Goal: Check status: Check status

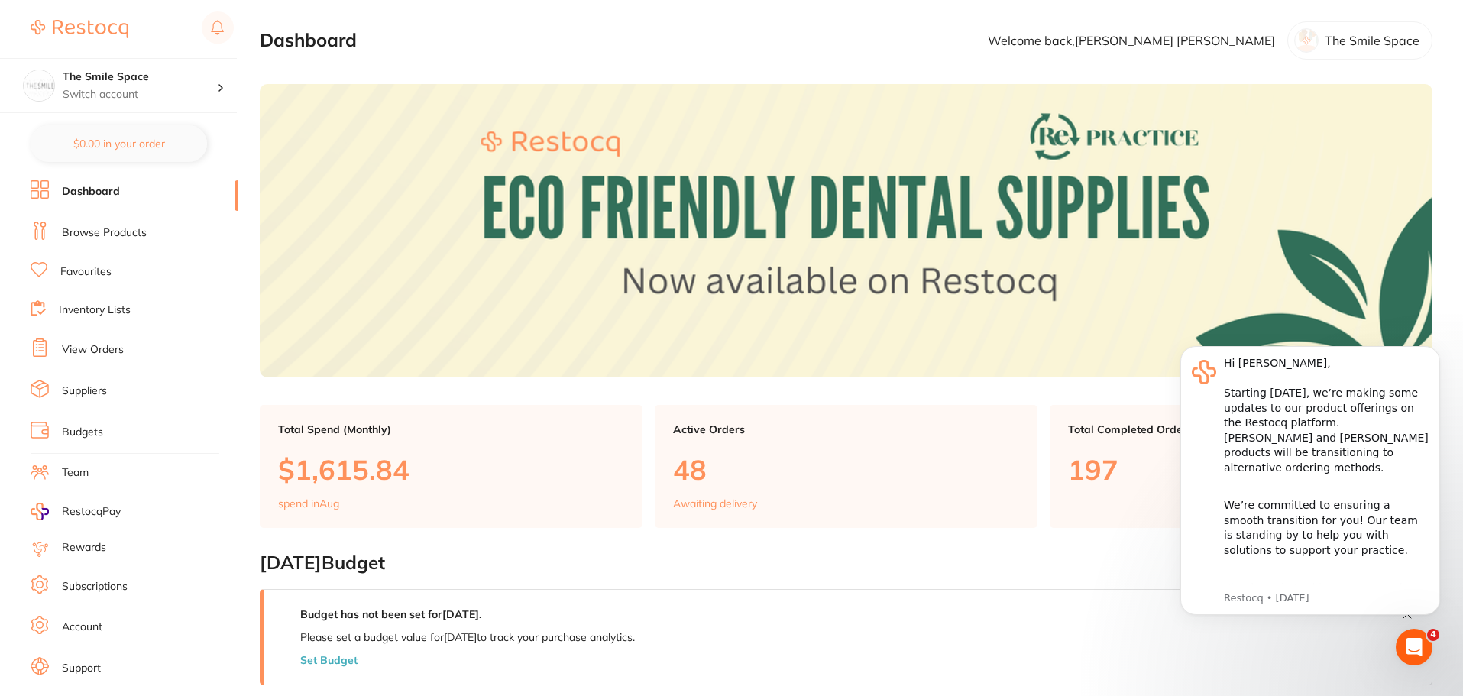
click at [99, 348] on link "View Orders" at bounding box center [93, 349] width 62 height 15
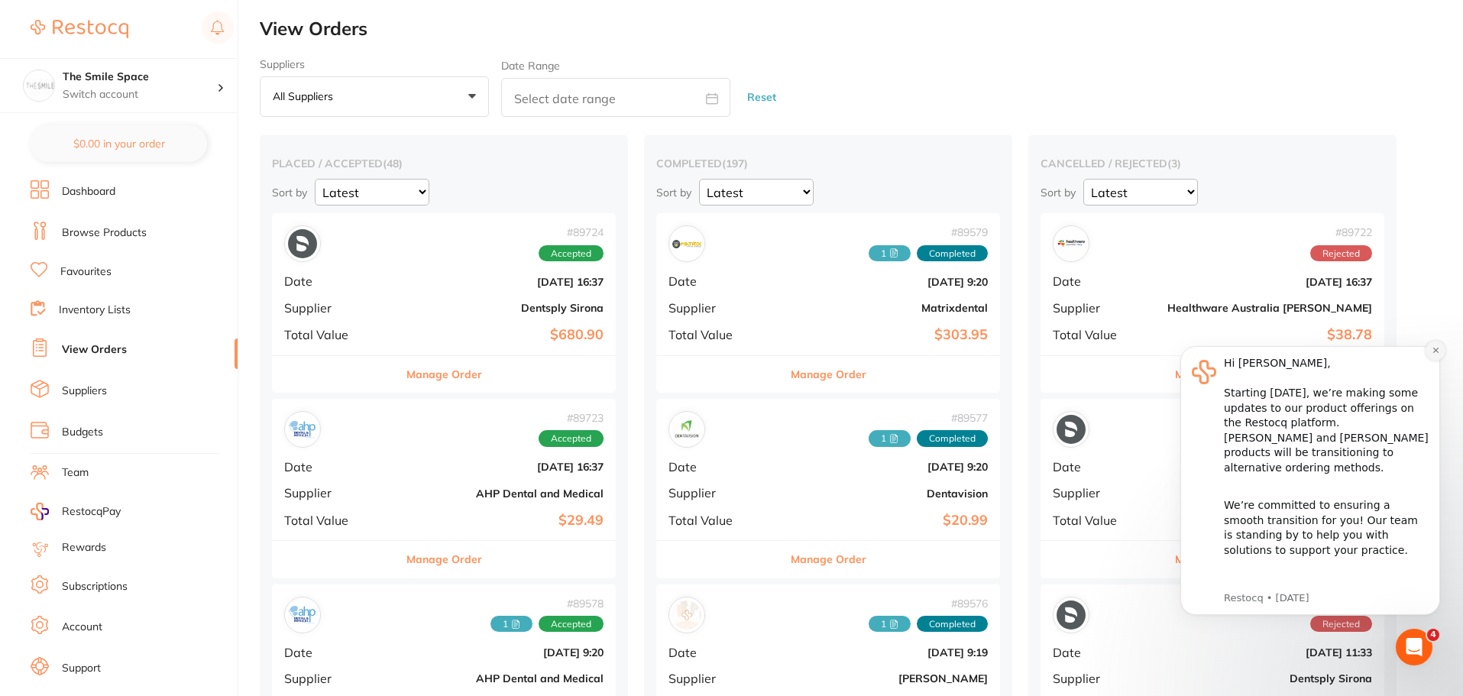
click at [1434, 355] on icon "Dismiss notification" at bounding box center [1436, 350] width 8 height 8
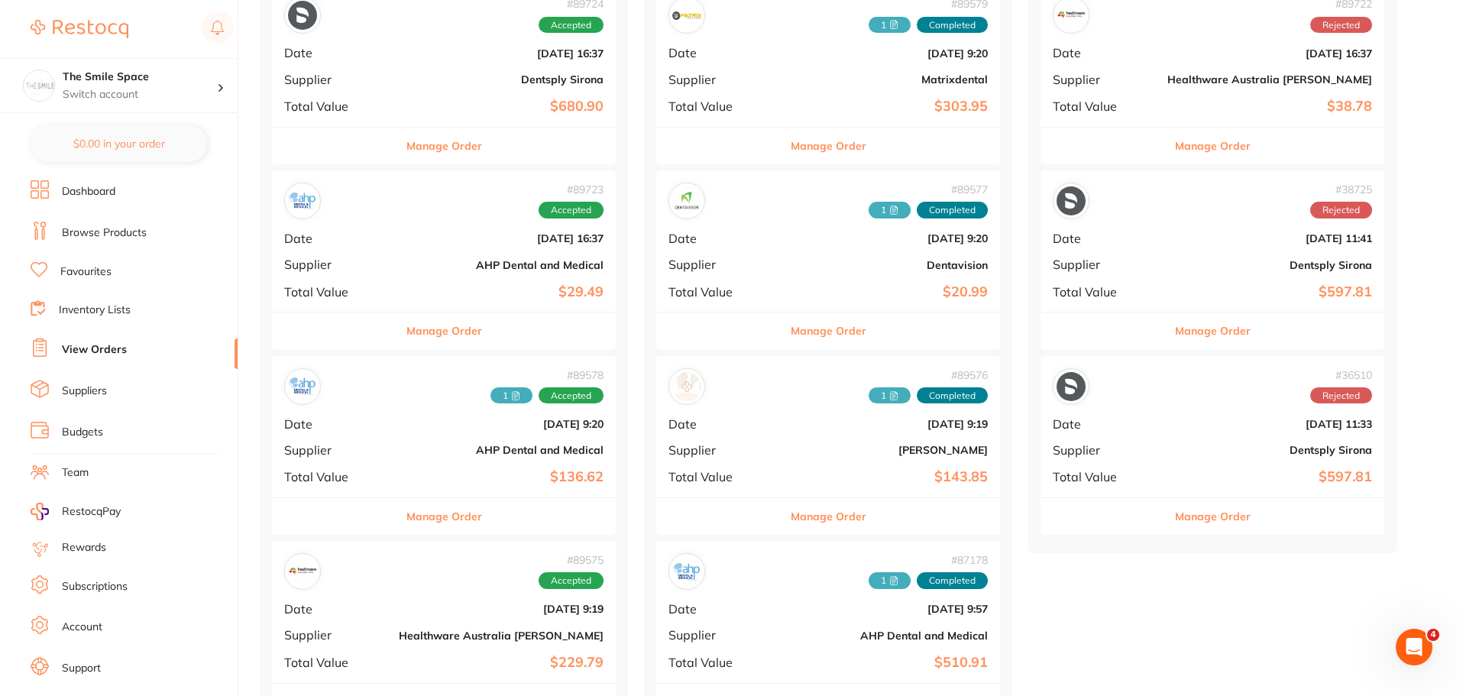
scroll to position [229, 0]
click at [791, 527] on button "Manage Order" at bounding box center [829, 515] width 76 height 37
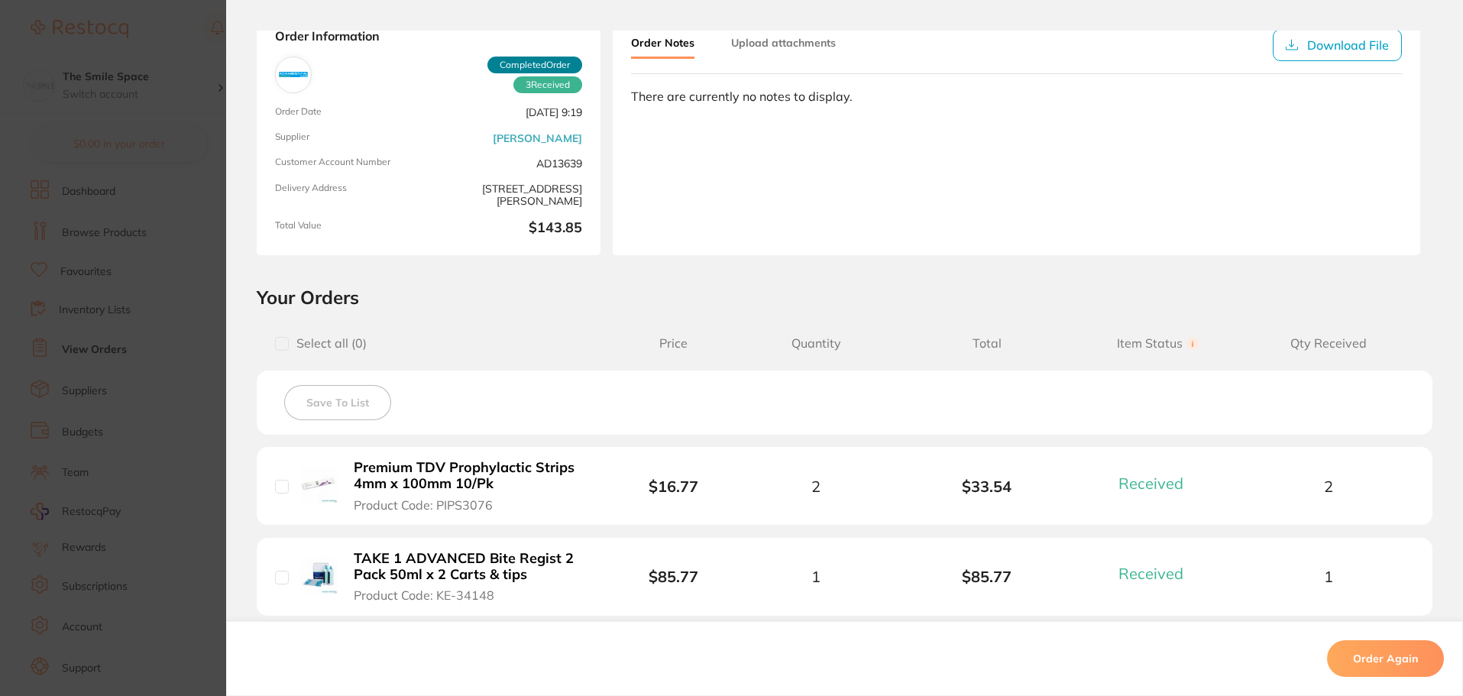
scroll to position [153, 0]
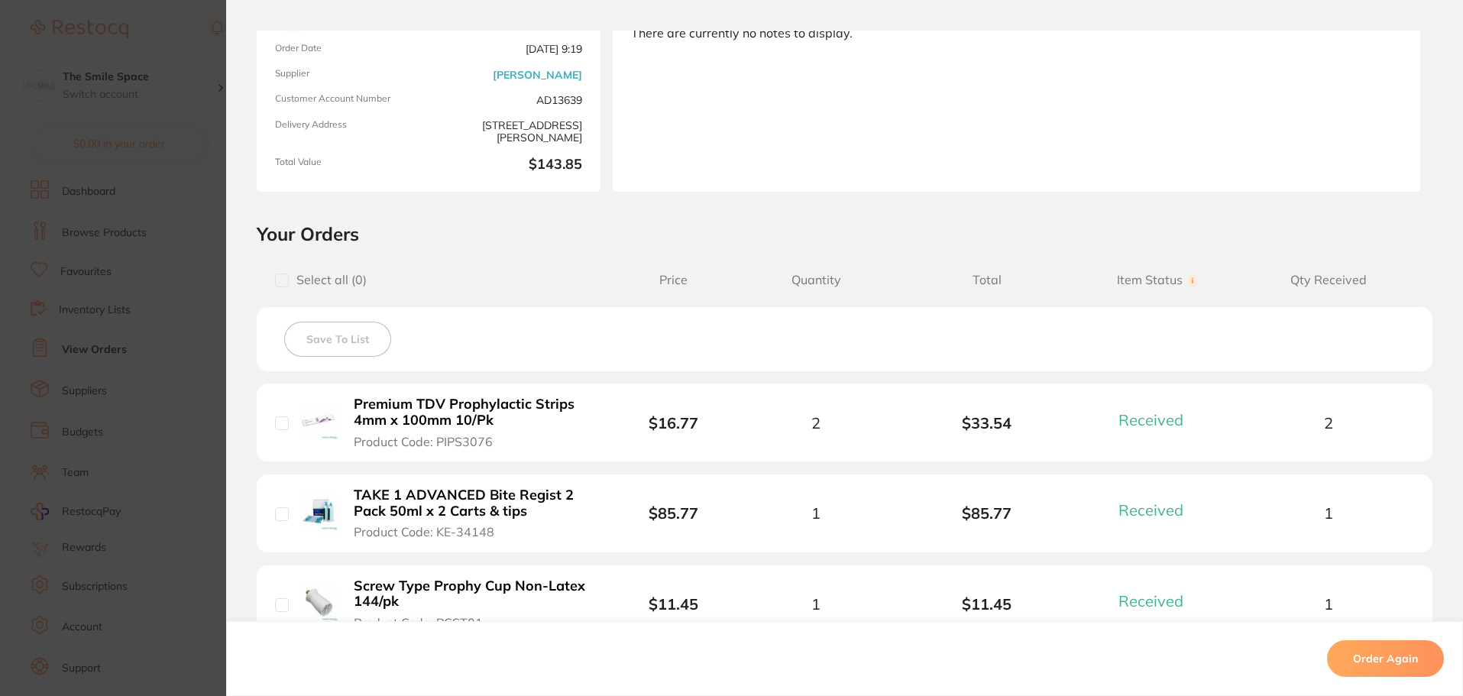
click at [196, 300] on section "Order ID: Restocq- 89576 Order Information 3 Received Completed Order Order Dat…" at bounding box center [731, 348] width 1463 height 696
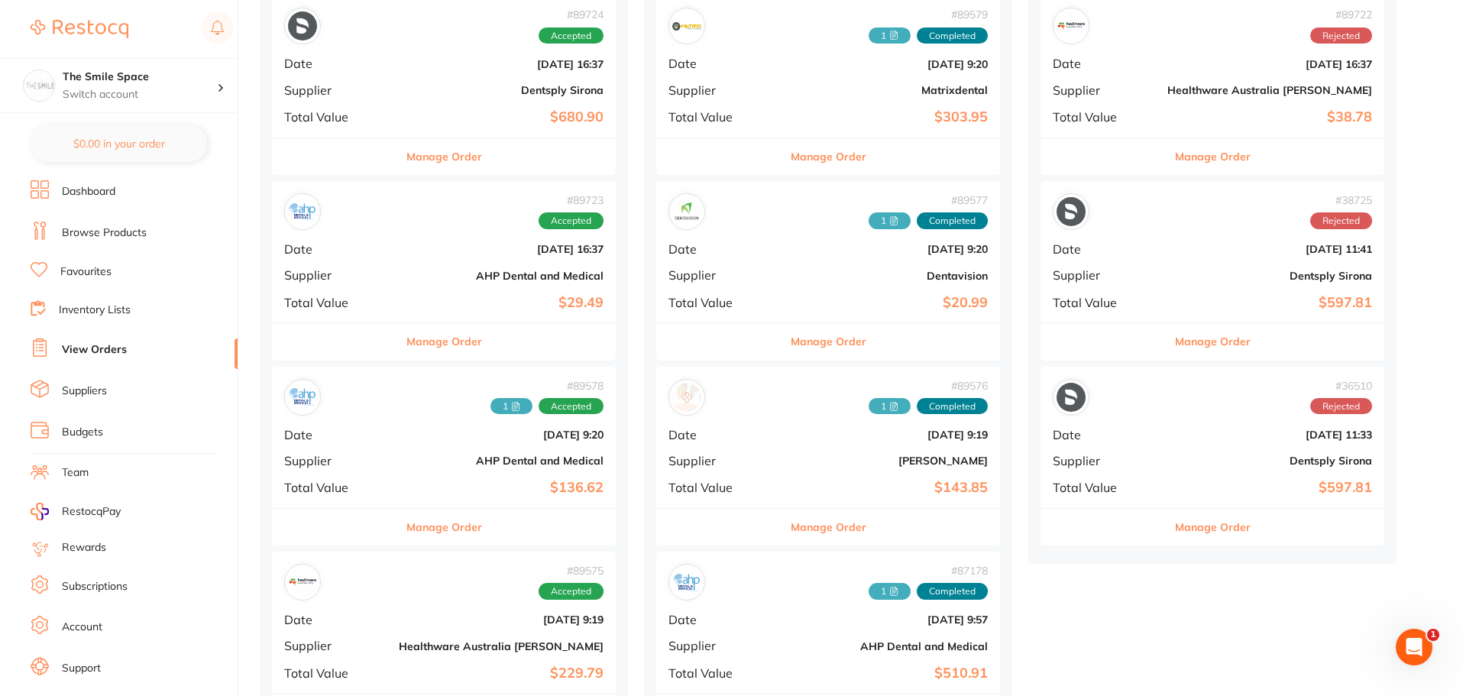
scroll to position [306, 0]
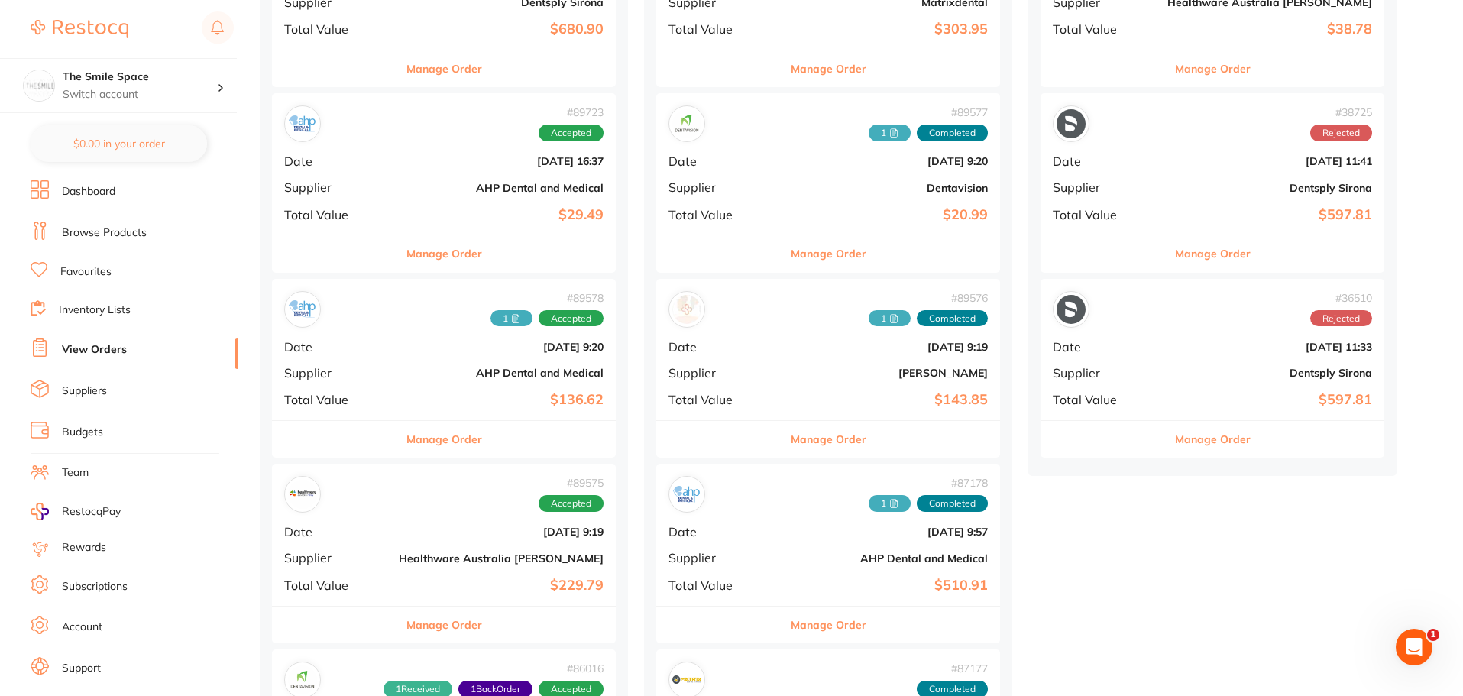
click at [805, 445] on button "Manage Order" at bounding box center [829, 439] width 76 height 37
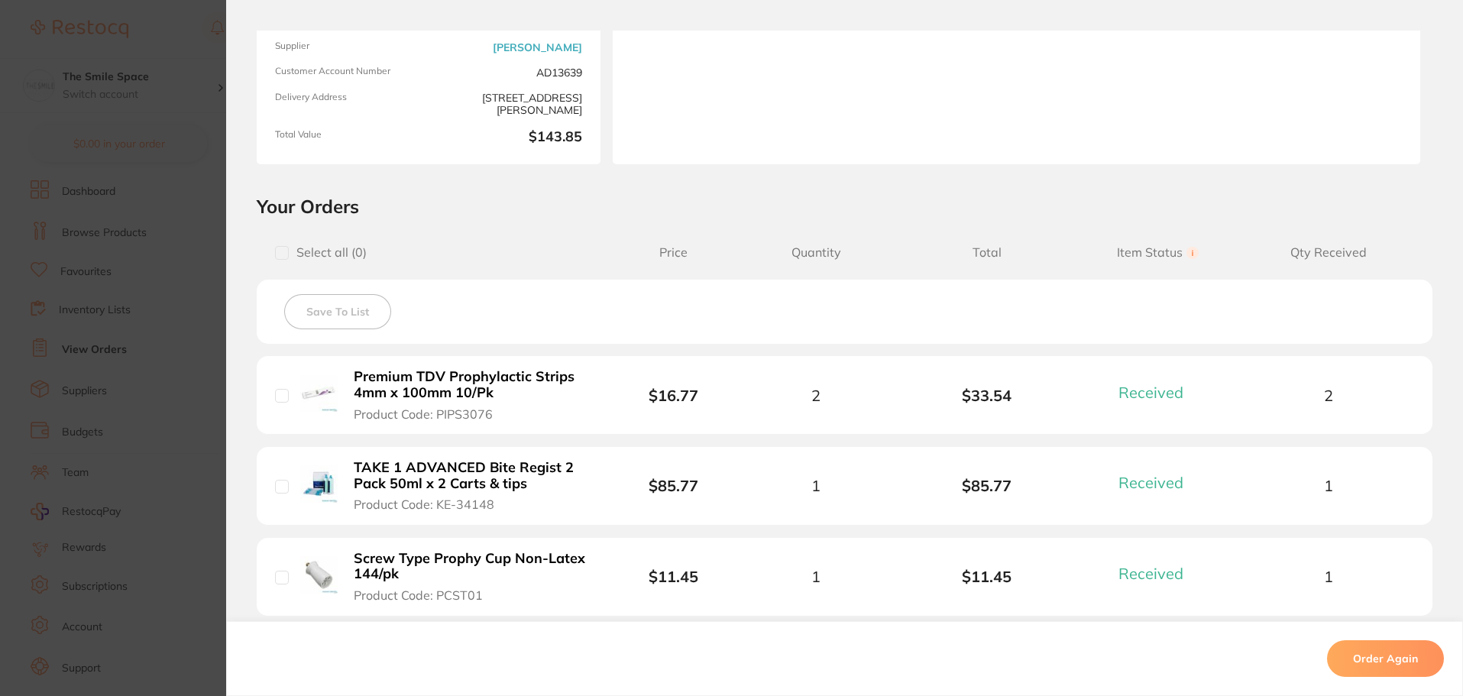
scroll to position [31, 0]
